Goal: Information Seeking & Learning: Check status

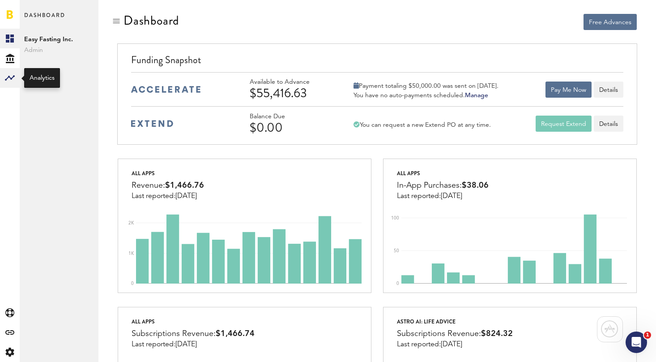
click at [8, 79] on rect at bounding box center [9, 78] width 11 height 11
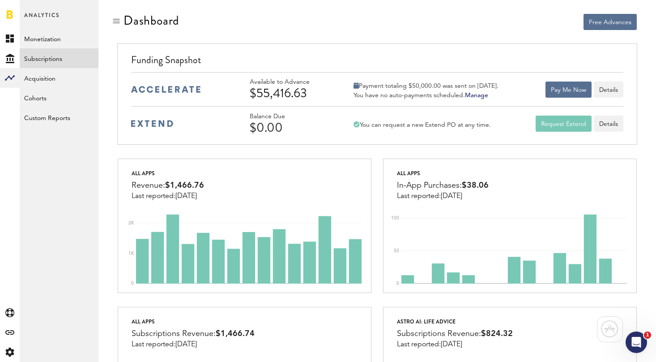
click at [50, 59] on link "Subscriptions" at bounding box center [59, 58] width 79 height 20
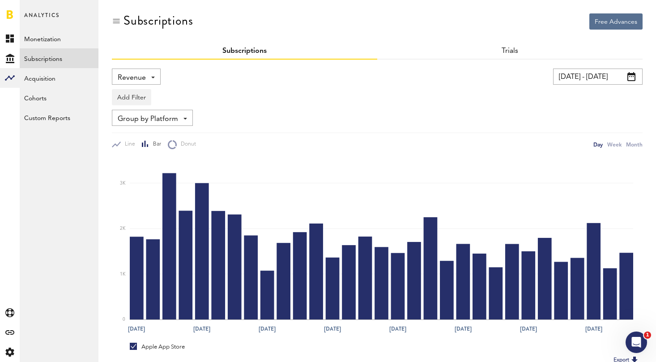
click at [167, 123] on span "Group by Platform" at bounding box center [148, 118] width 60 height 15
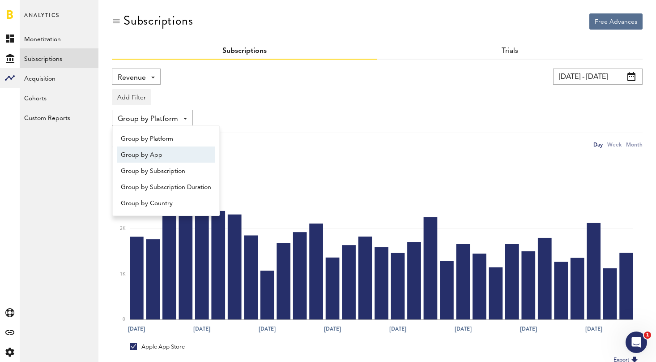
click at [160, 155] on span "Group by App" at bounding box center [166, 154] width 90 height 15
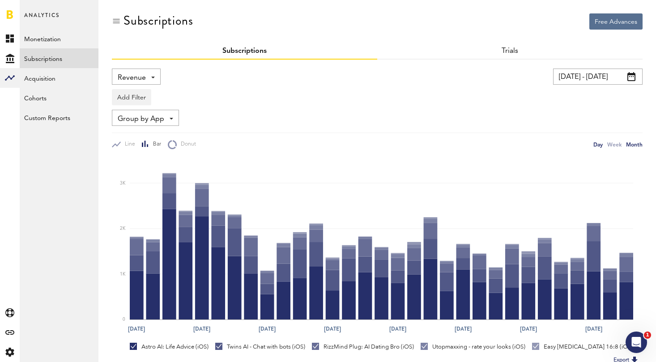
click at [630, 144] on div "Month" at bounding box center [634, 144] width 17 height 9
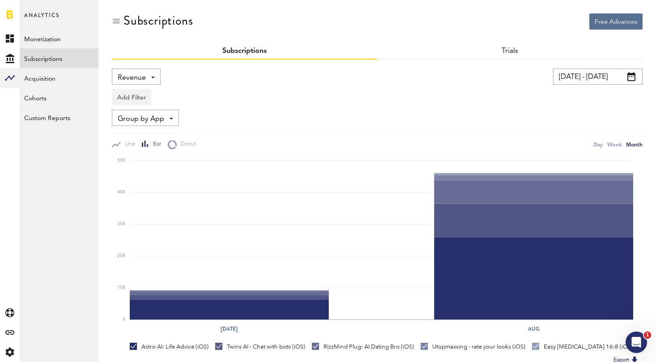
click at [618, 82] on input "[DATE] - [DATE]" at bounding box center [598, 77] width 90 height 16
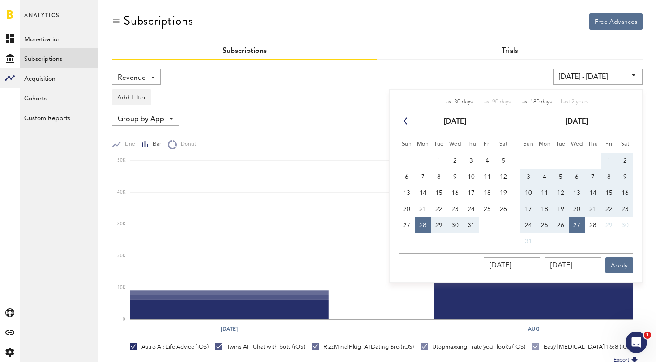
click at [545, 103] on span "Last 180 days" at bounding box center [536, 101] width 32 height 5
type input "[DATE] - [DATE]"
type input "[DATE]"
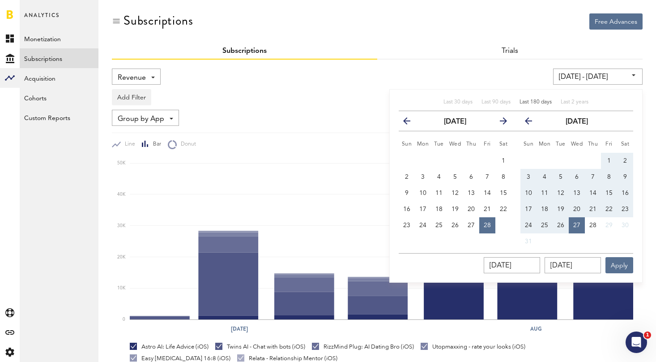
click at [277, 108] on div "Revenue Revenue MRR Actives Trial Status Billing Retries New Subscriptions Rene…" at bounding box center [377, 109] width 531 height 81
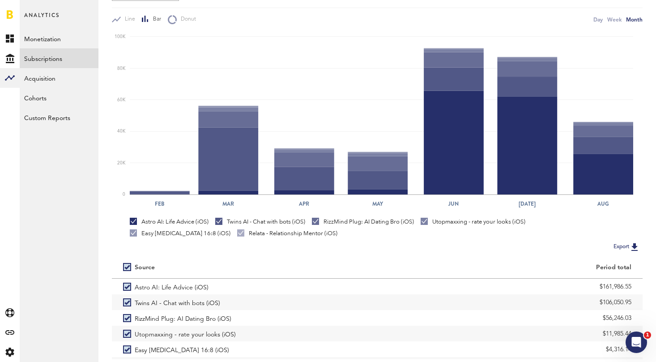
scroll to position [169, 0]
